Goal: Information Seeking & Learning: Understand process/instructions

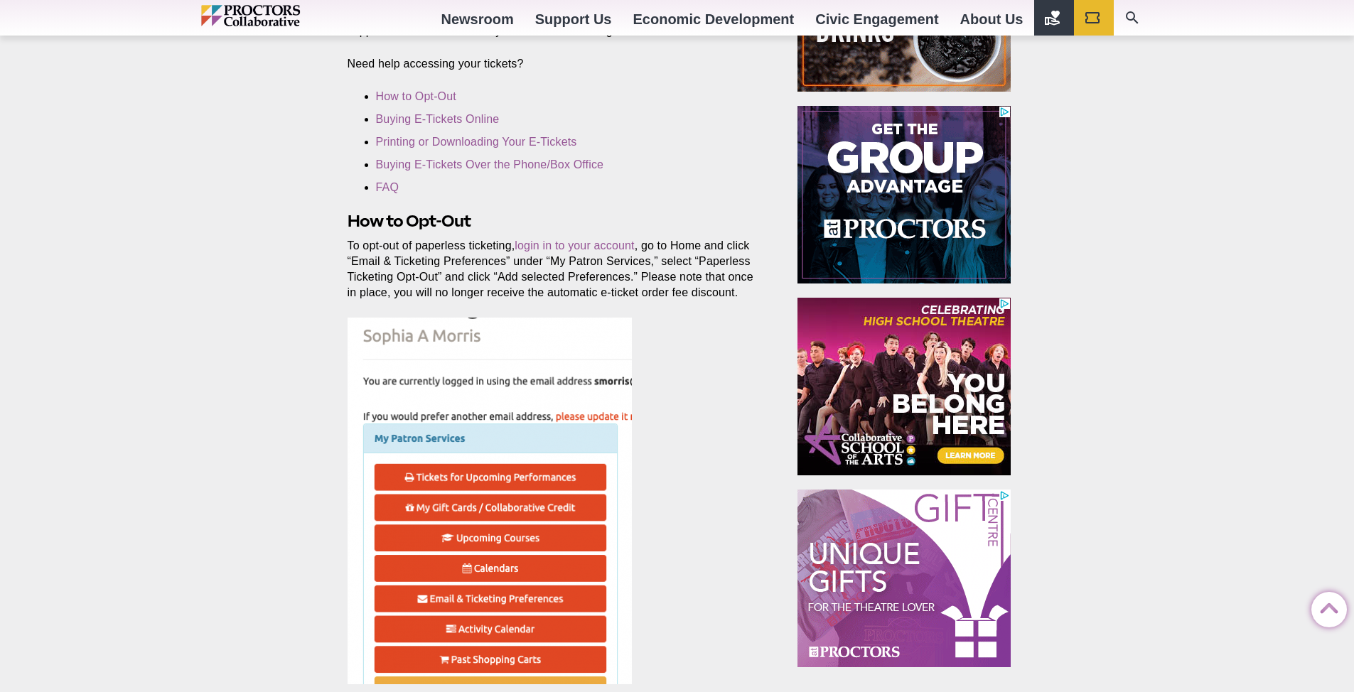
scroll to position [426, 0]
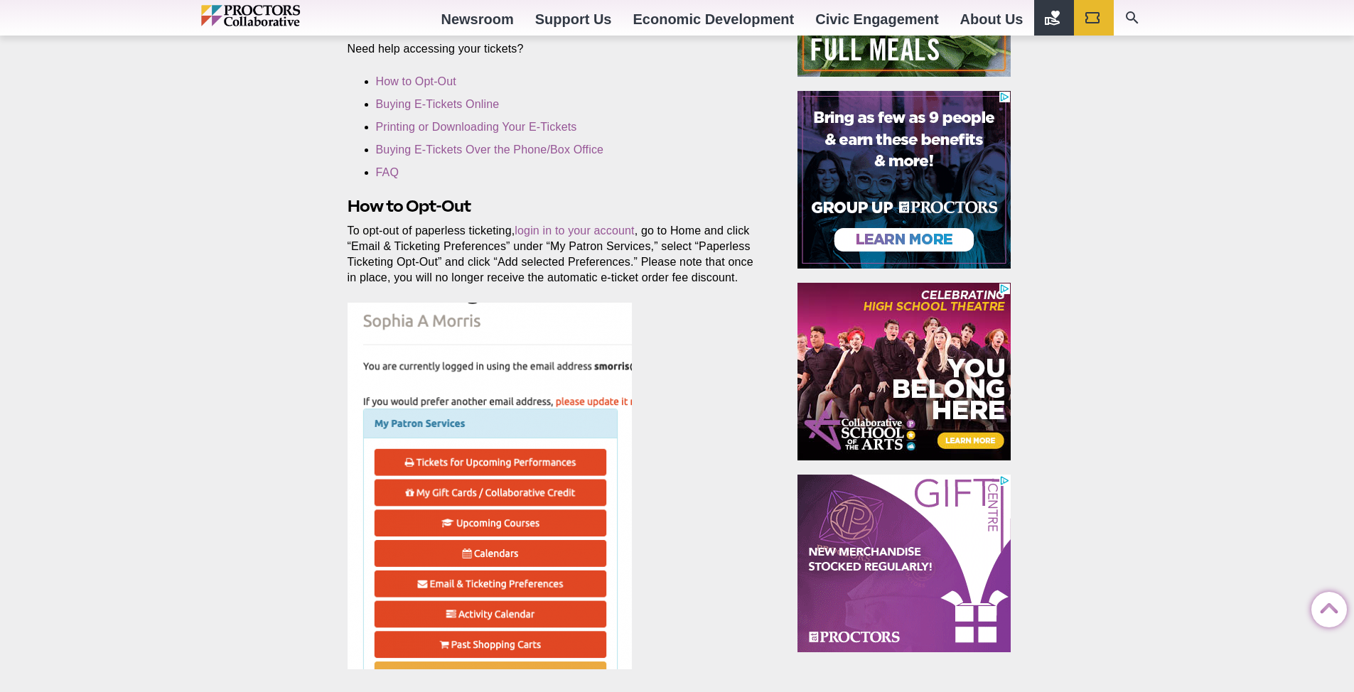
click at [616, 368] on img at bounding box center [490, 486] width 284 height 367
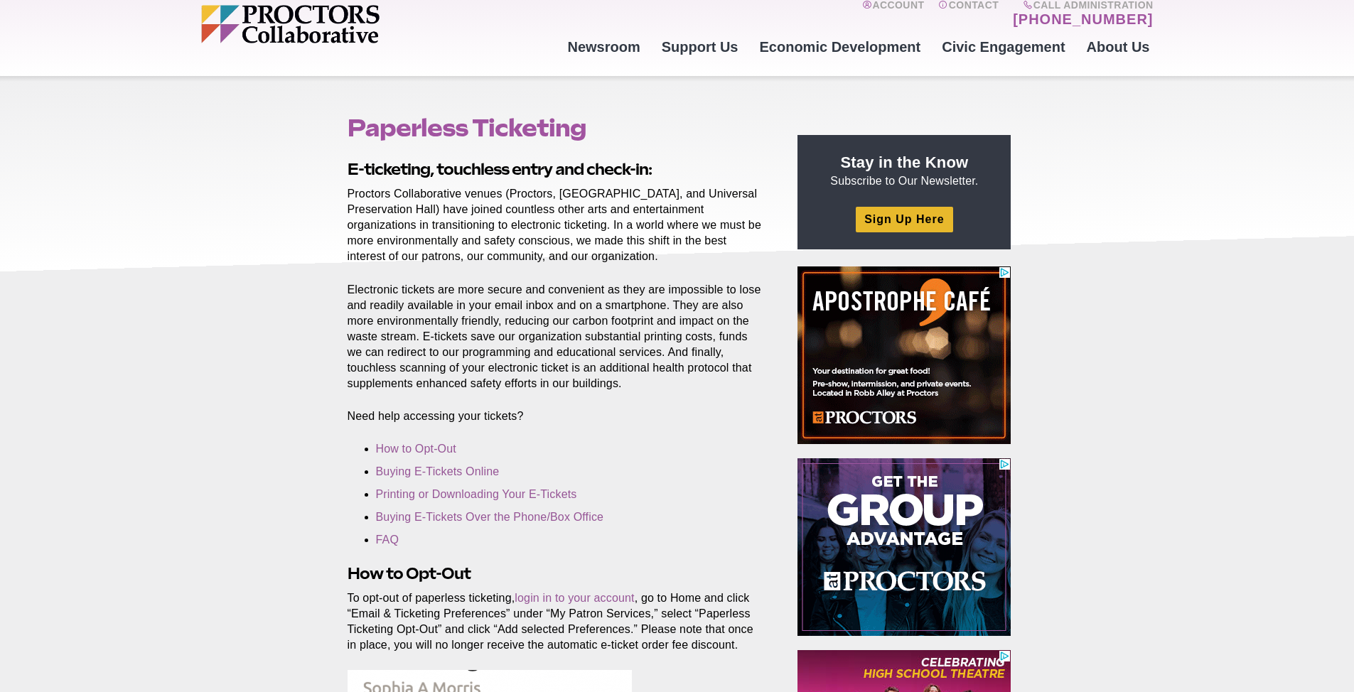
scroll to position [0, 0]
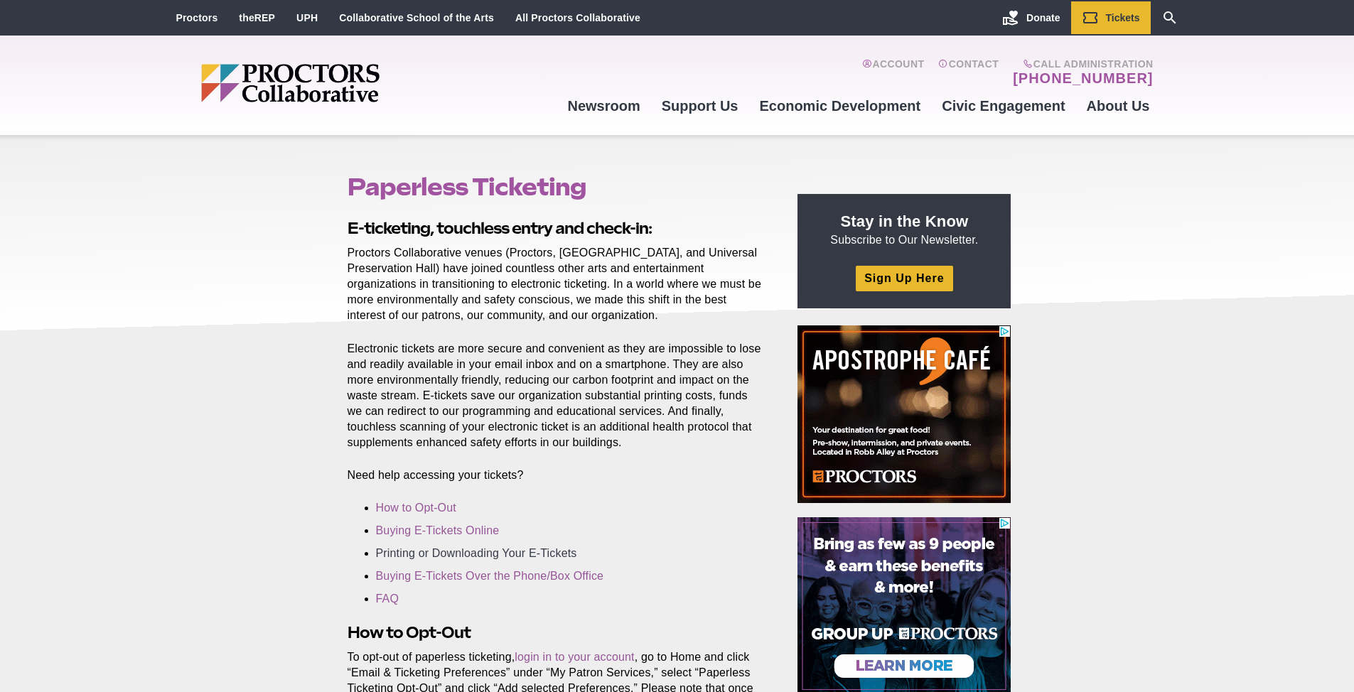
click at [537, 551] on link "Printing or Downloading Your E-Tickets" at bounding box center [476, 553] width 201 height 12
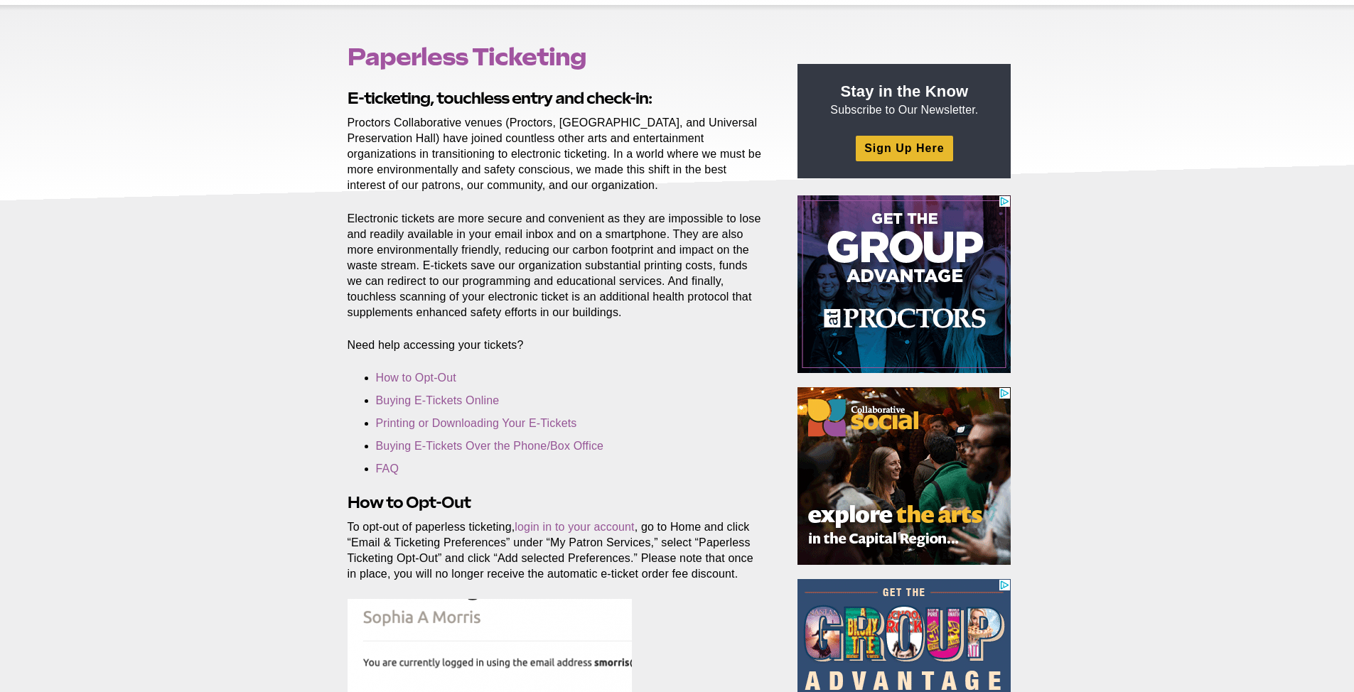
scroll to position [142, 0]
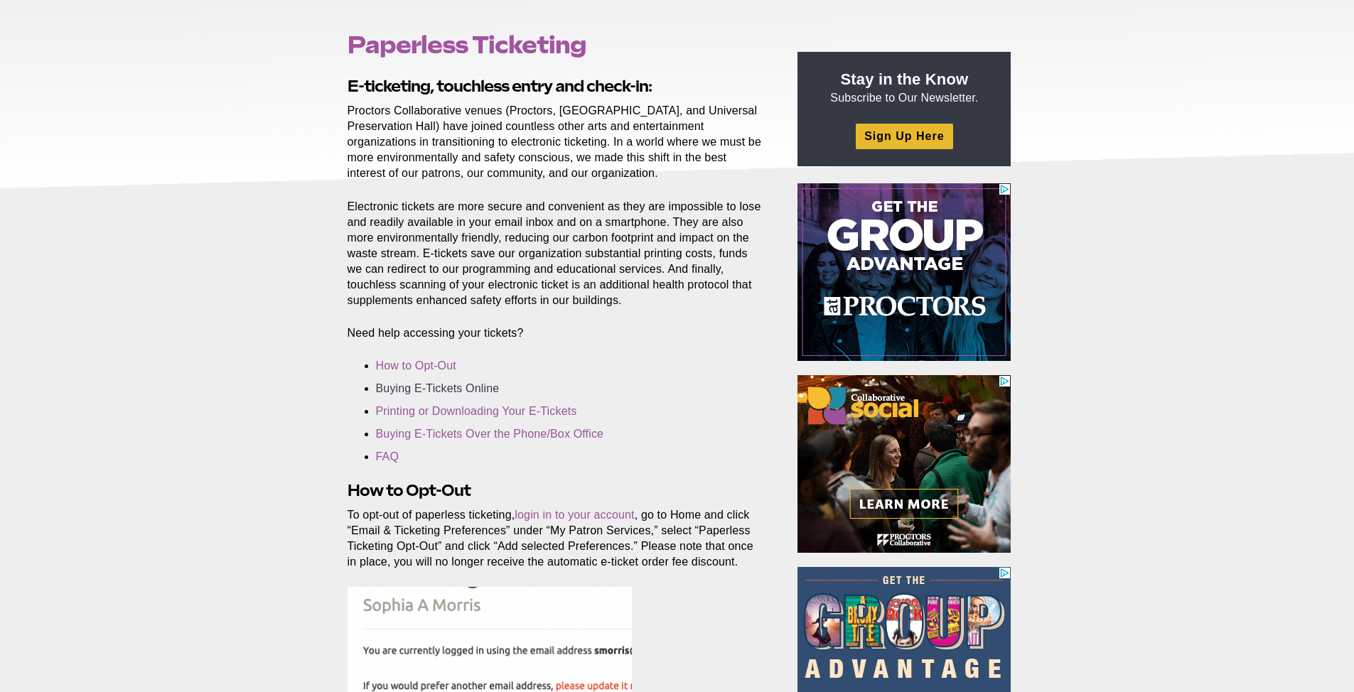
click at [448, 387] on link "Buying E-Tickets Online" at bounding box center [438, 388] width 124 height 12
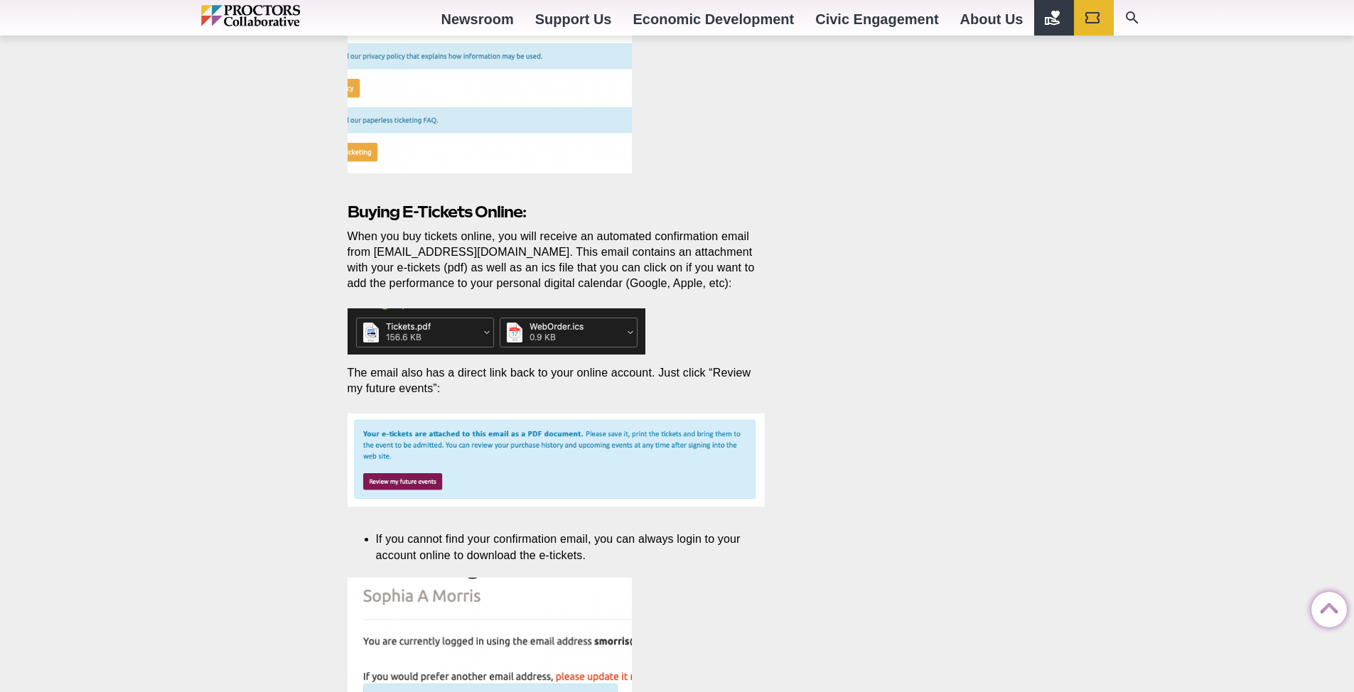
scroll to position [1305, 0]
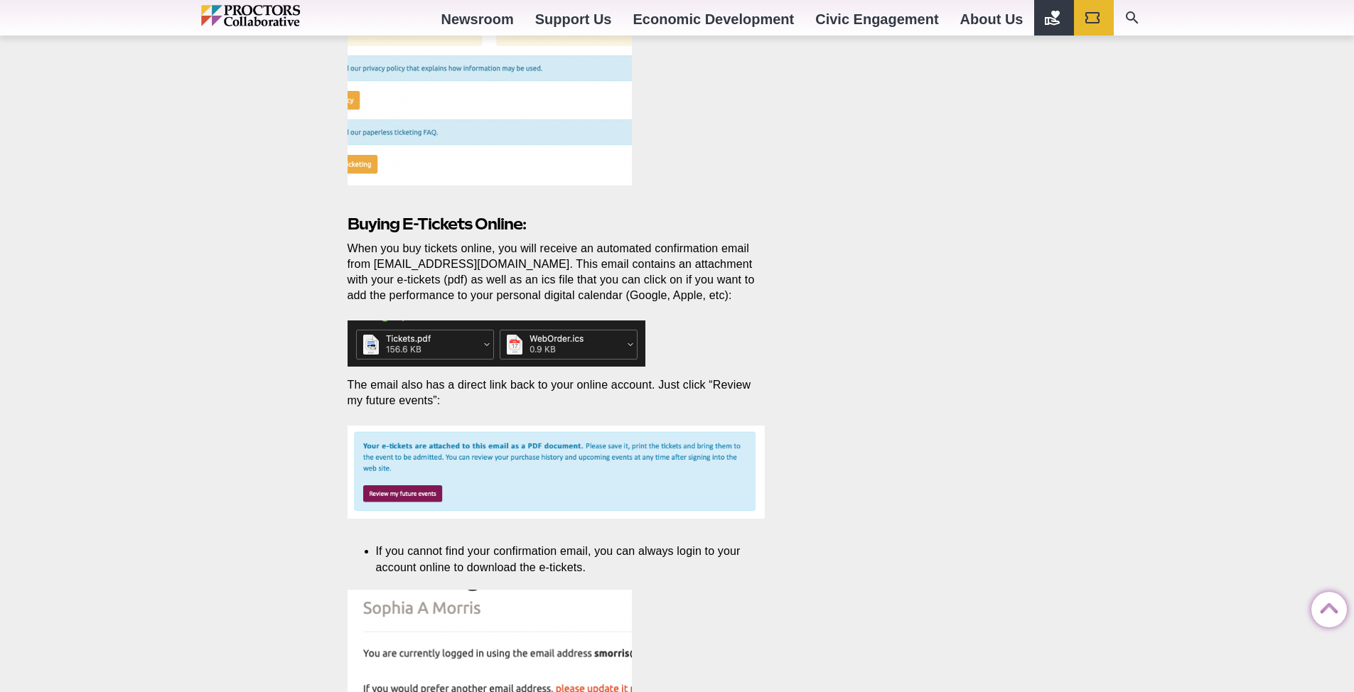
click at [426, 340] on img at bounding box center [497, 344] width 298 height 46
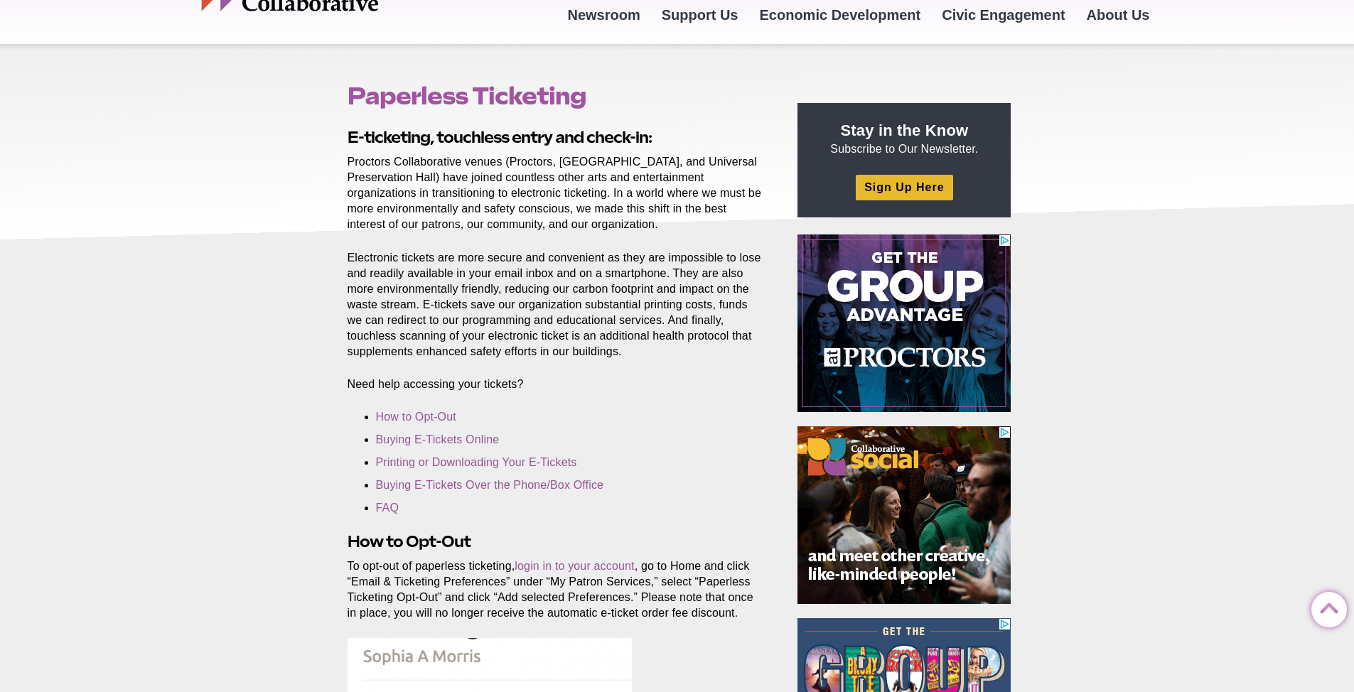
scroll to position [0, 0]
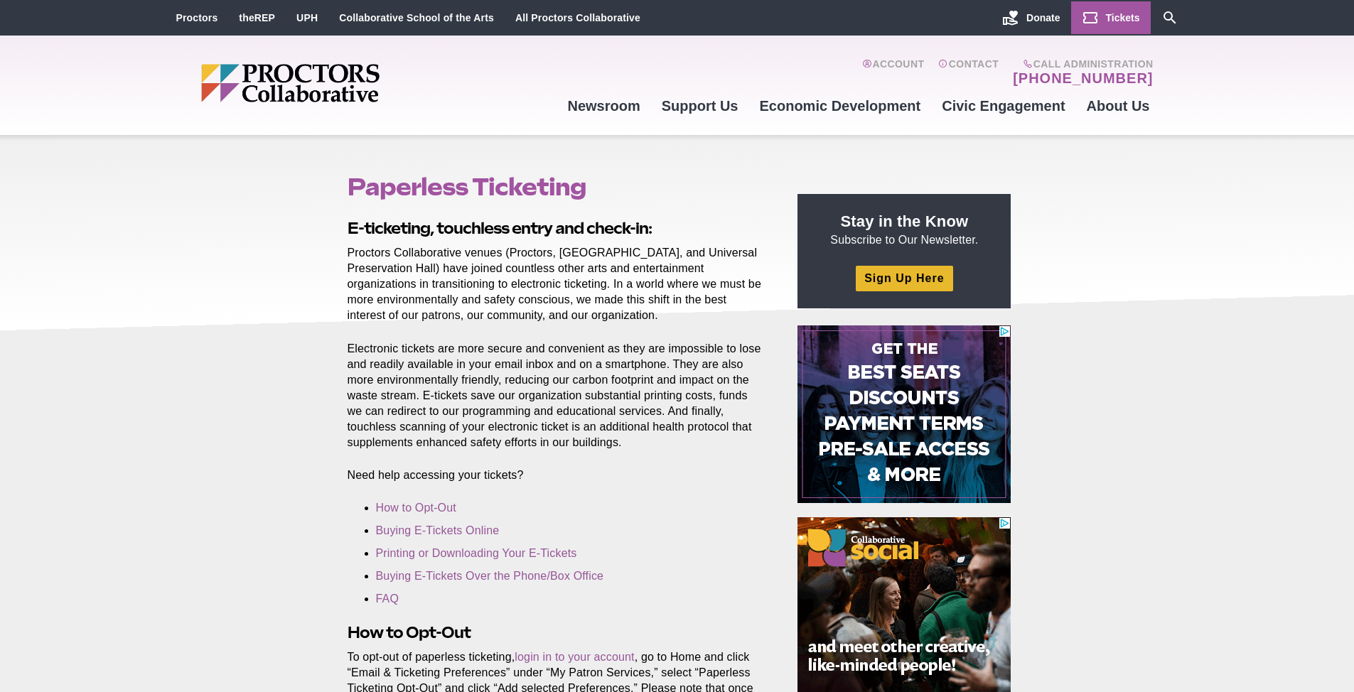
click at [1120, 20] on span "Tickets" at bounding box center [1123, 17] width 34 height 11
